Goal: Task Accomplishment & Management: Complete application form

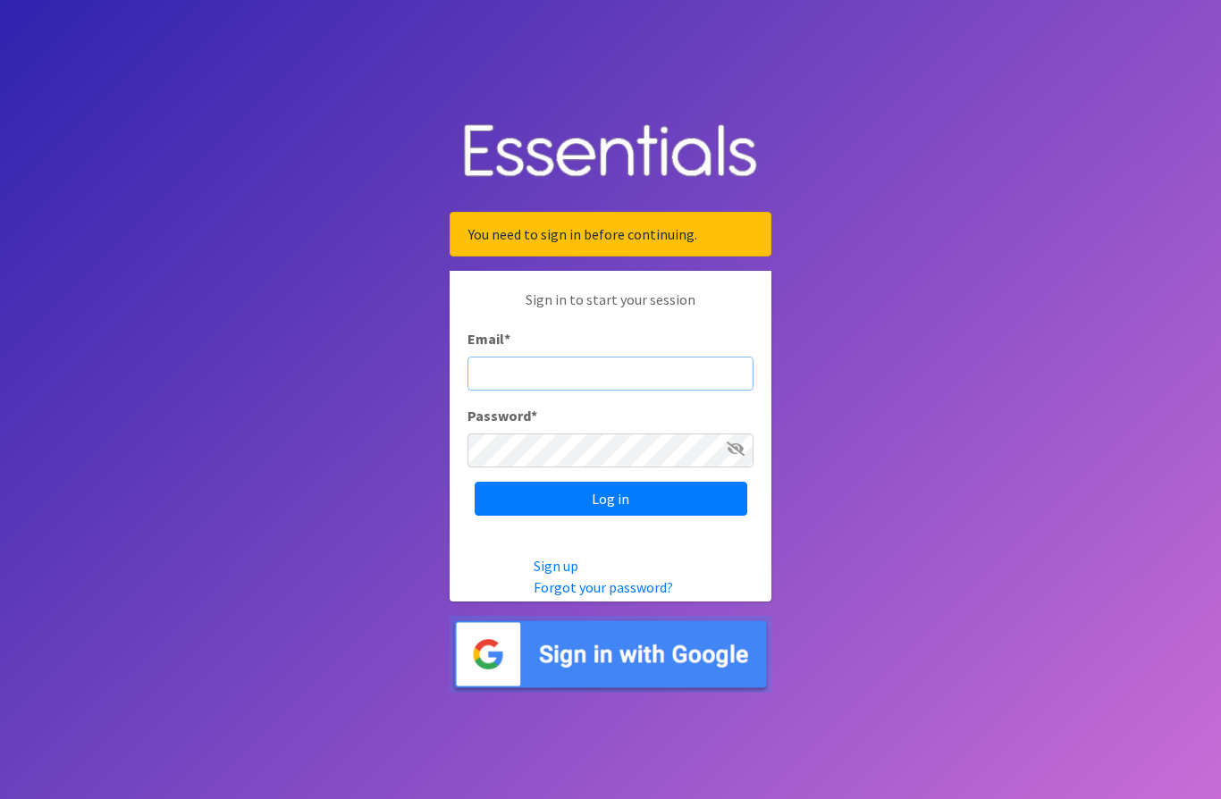
type input "YjynxtFLDeu2yZCdrPLs"
click at [611, 516] on input "Log in" at bounding box center [611, 499] width 273 height 34
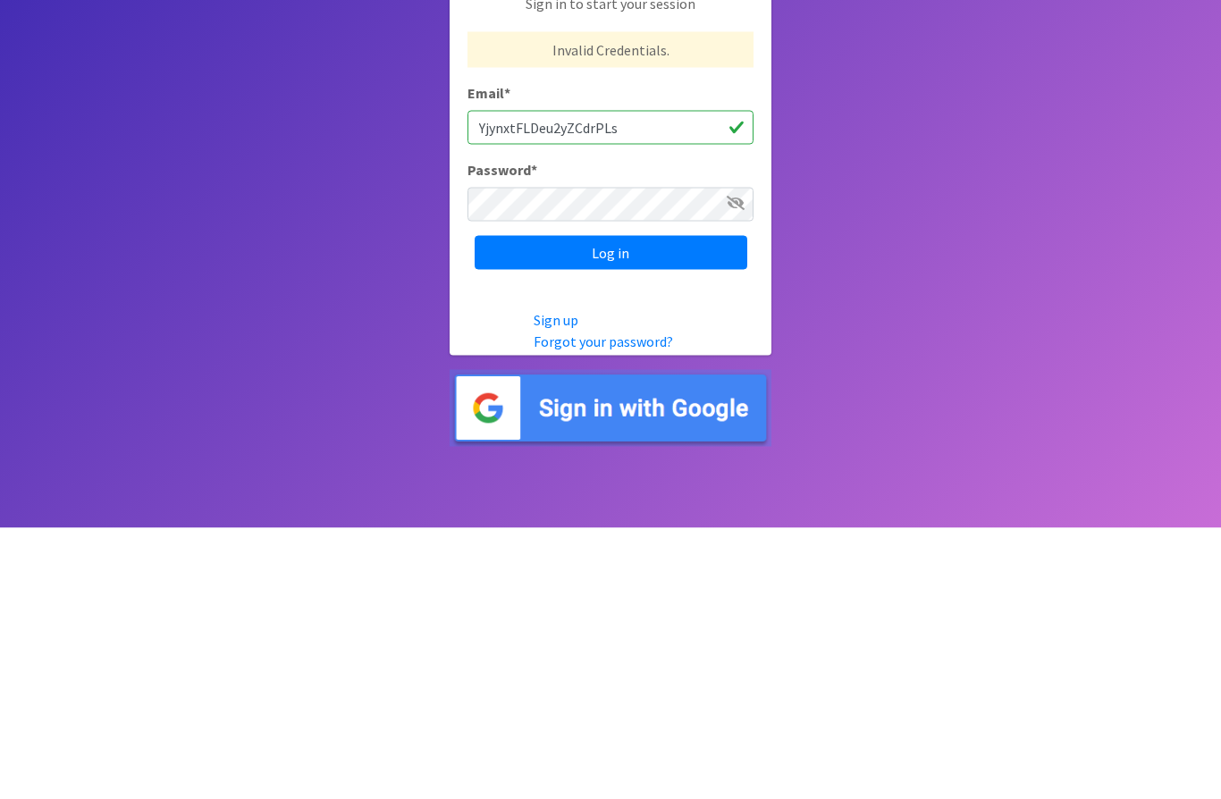
scroll to position [78, 0]
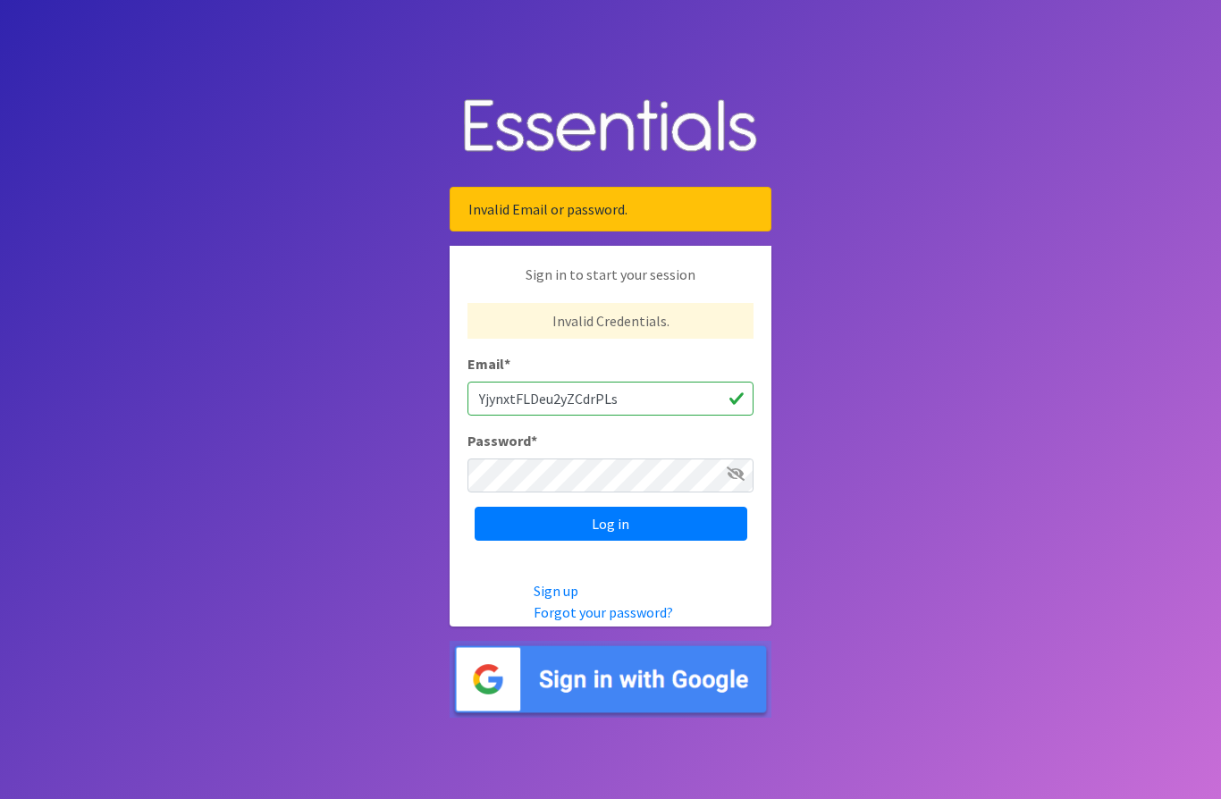
click at [649, 382] on input "YjynxtFLDeu2yZCdrPLs" at bounding box center [610, 399] width 286 height 34
type input "Y"
type input "[EMAIL_ADDRESS][DOMAIN_NAME]"
click at [685, 507] on input "Log in" at bounding box center [611, 524] width 273 height 34
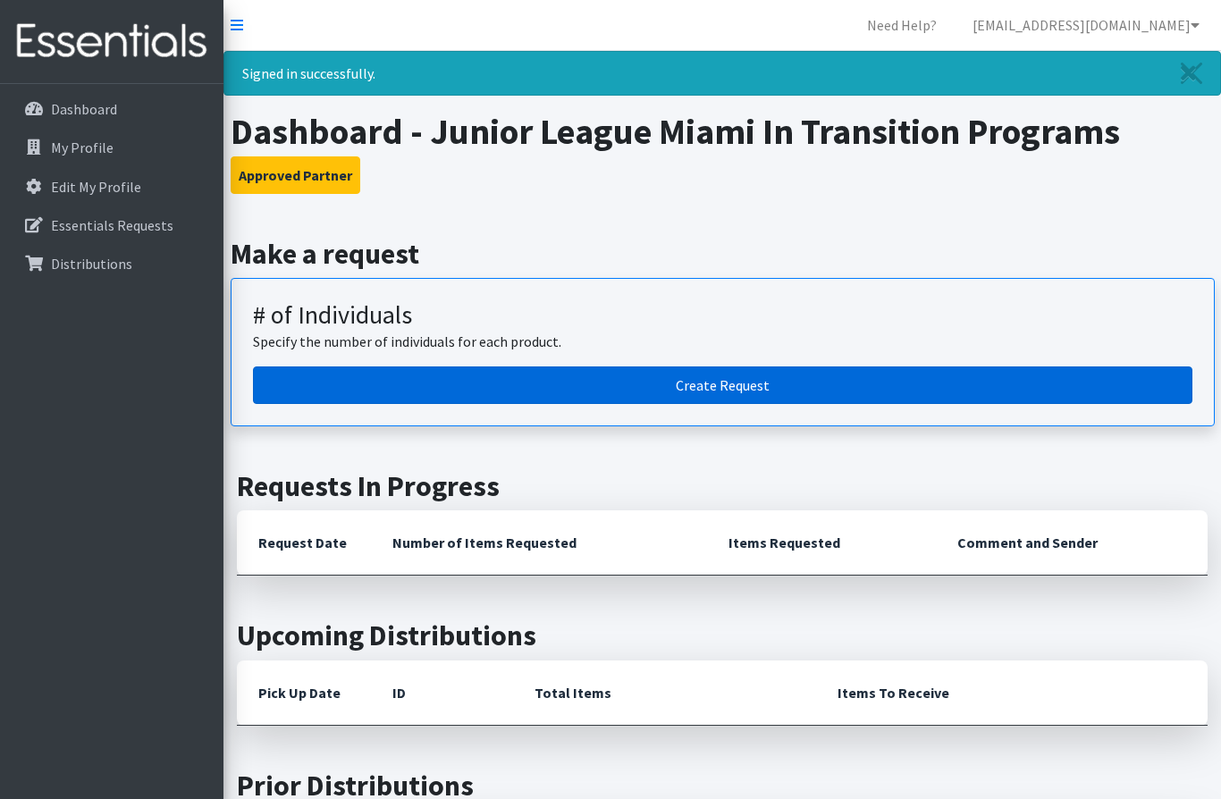
click at [782, 381] on link "Create Request" at bounding box center [722, 385] width 939 height 38
